Goal: Task Accomplishment & Management: Manage account settings

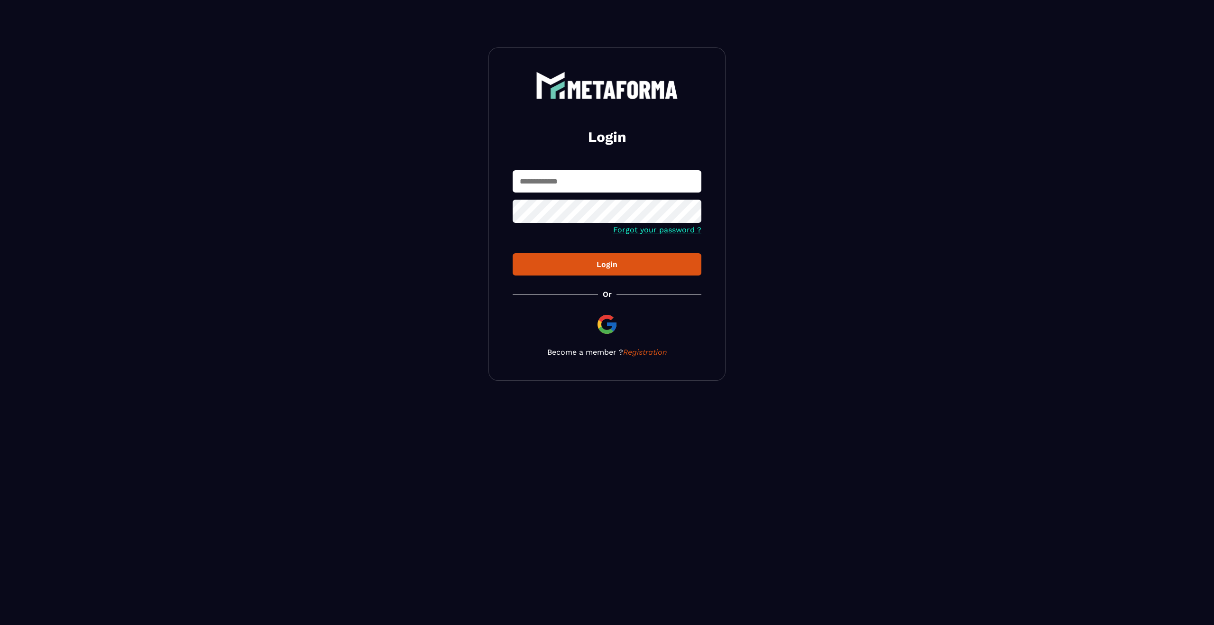
click at [603, 182] on input "text" at bounding box center [607, 181] width 189 height 22
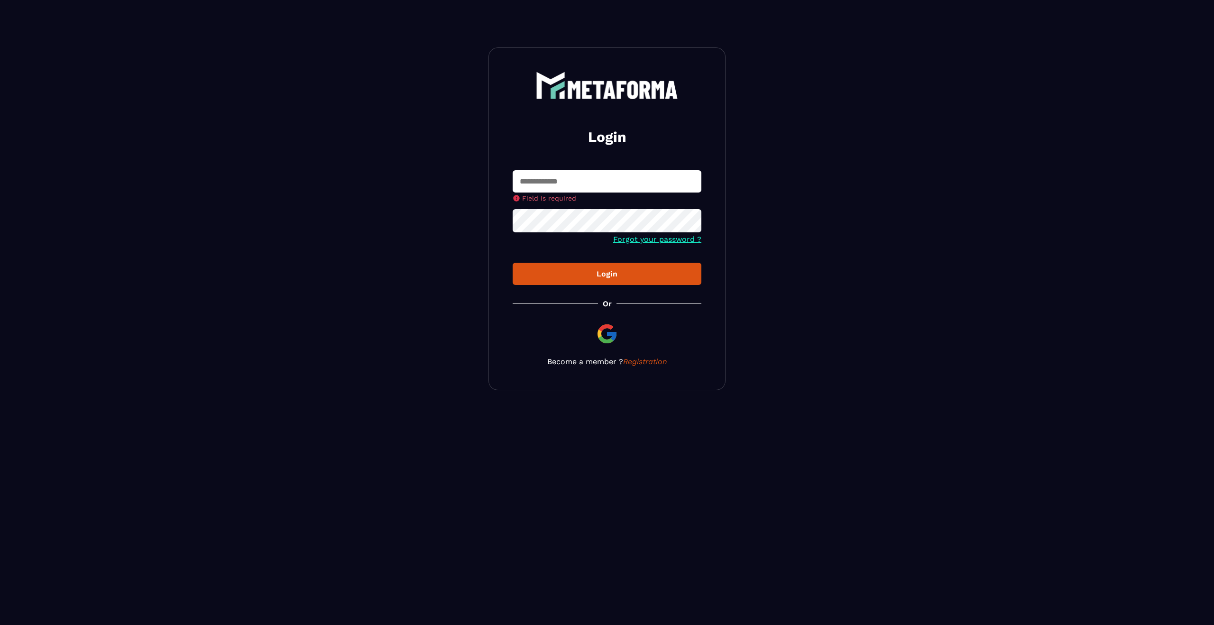
type input "**********"
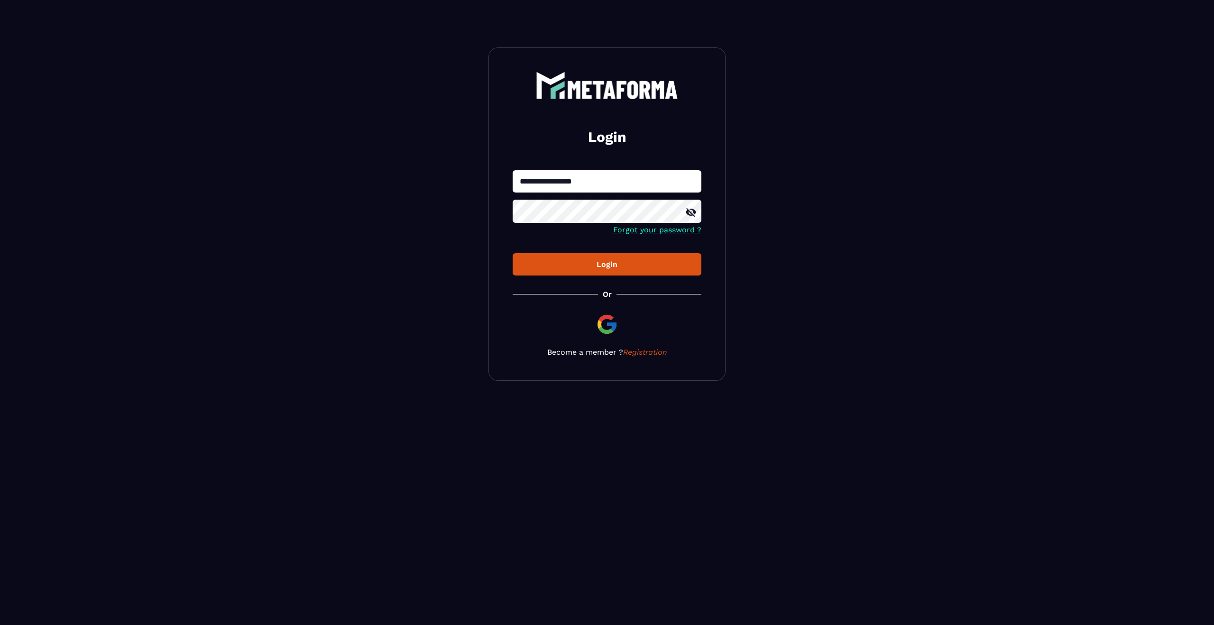
click at [688, 217] on icon at bounding box center [691, 212] width 11 height 11
click at [607, 184] on input "**********" at bounding box center [607, 181] width 189 height 22
